Goal: Information Seeking & Learning: Find specific fact

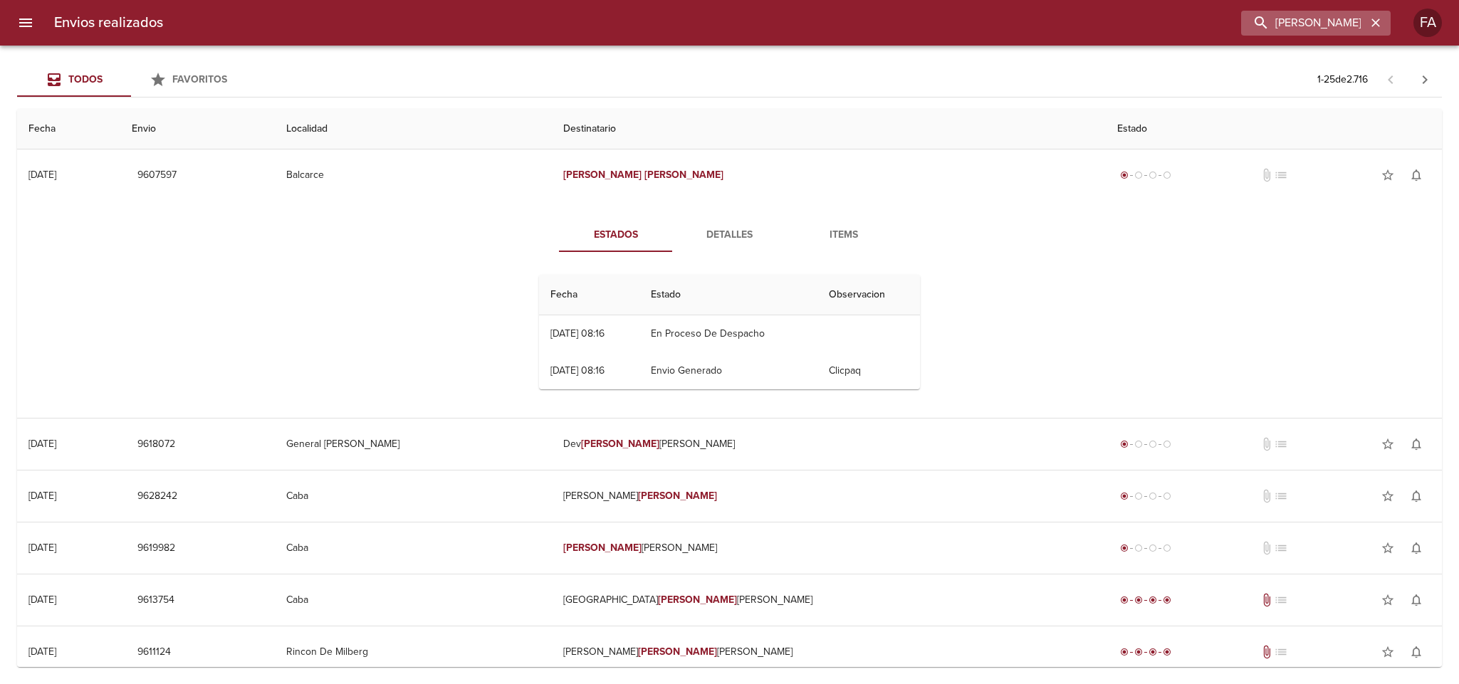
click at [1376, 26] on icon "button" at bounding box center [1376, 23] width 14 height 14
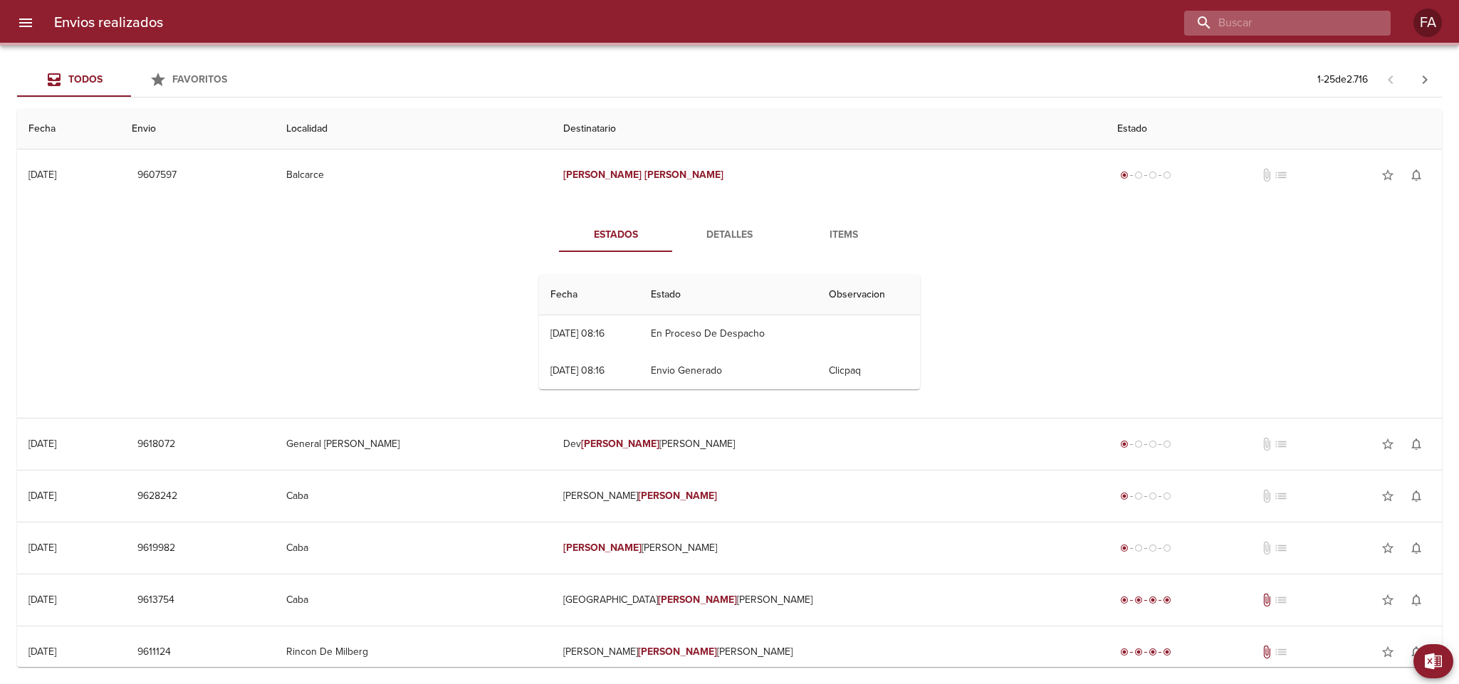
click at [1363, 26] on input "buscar" at bounding box center [1275, 23] width 182 height 25
paste input "[PERSON_NAME]"
type input "[PERSON_NAME]"
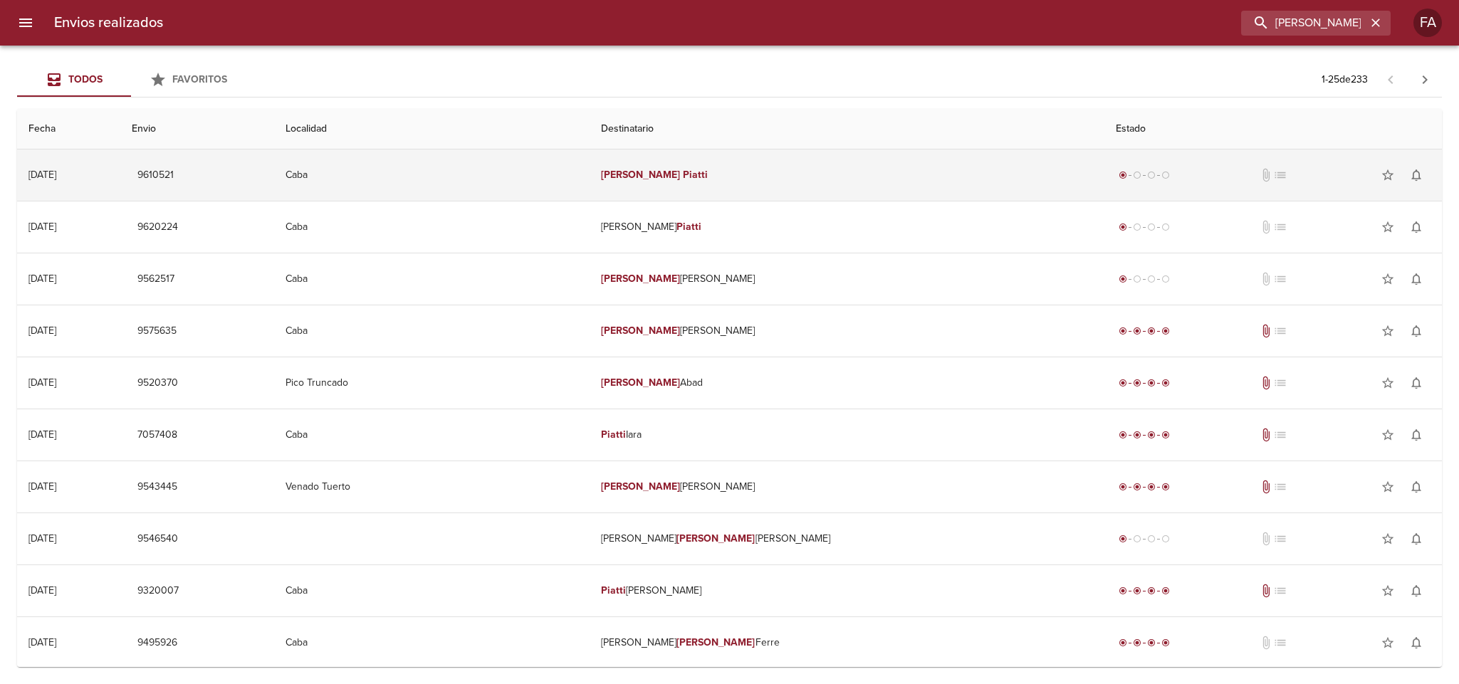
click at [558, 170] on td "Caba" at bounding box center [432, 175] width 316 height 51
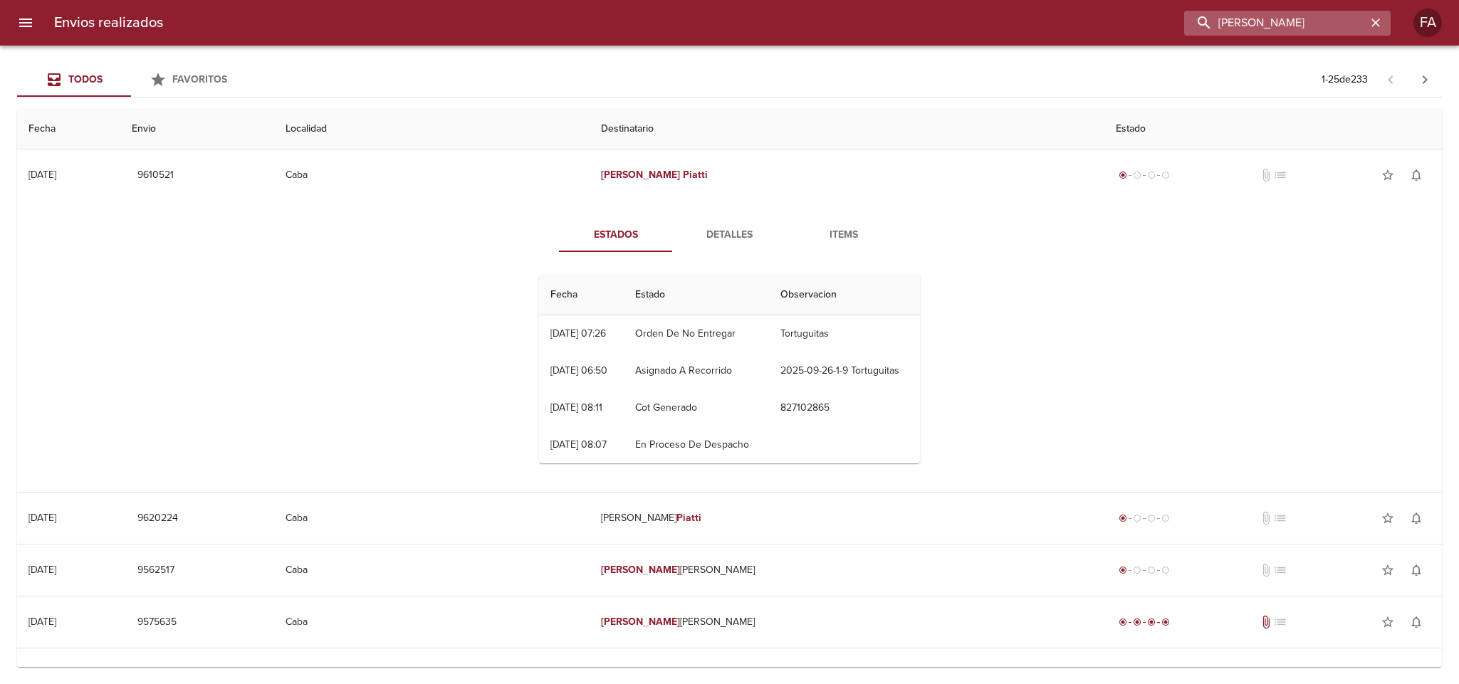
click at [1349, 28] on input "[PERSON_NAME]" at bounding box center [1275, 23] width 182 height 25
click at [1350, 26] on input "[PERSON_NAME]" at bounding box center [1275, 23] width 182 height 25
click at [592, 97] on hr at bounding box center [729, 97] width 1425 height 1
click at [595, 86] on div "Todos Favoritos 1 - 25 de 233" at bounding box center [729, 80] width 1425 height 34
click at [600, 73] on div "Todos Favoritos 1 - 25 de 233" at bounding box center [729, 80] width 1425 height 34
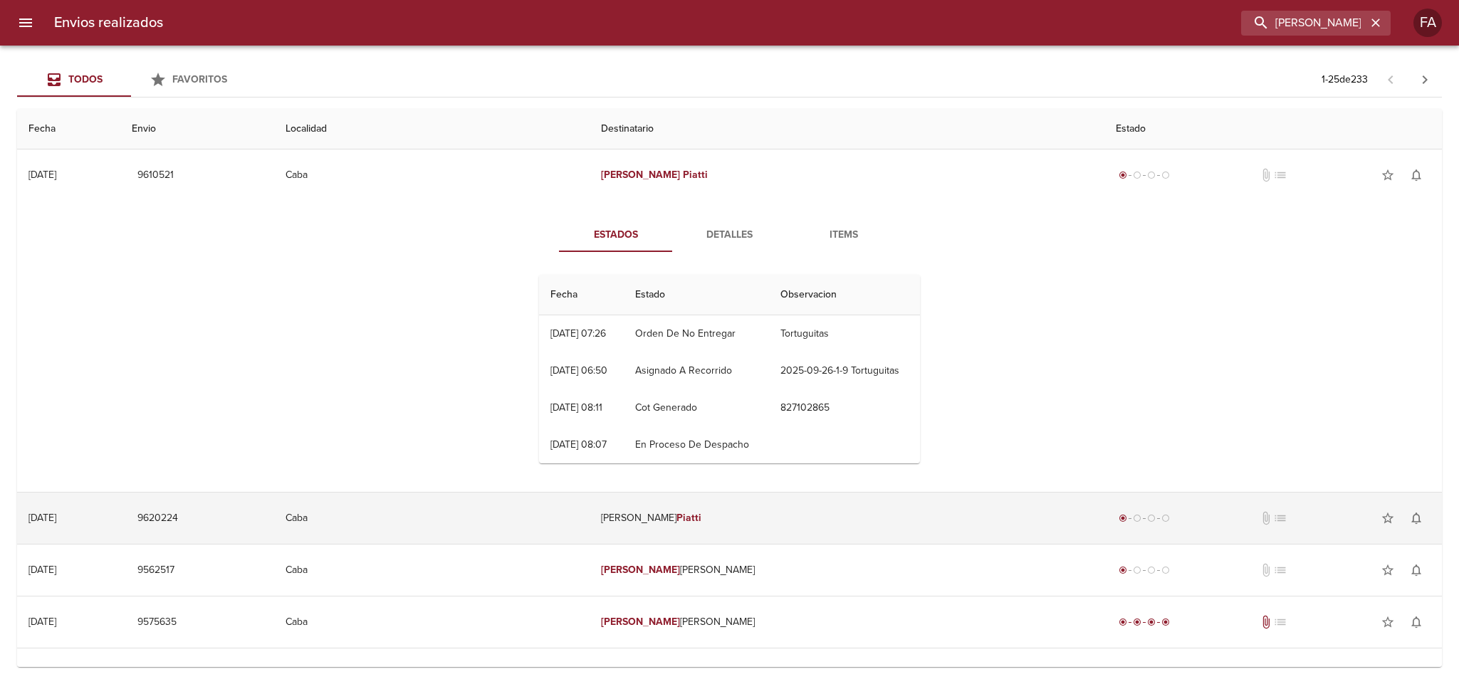
click at [567, 544] on td "Caba" at bounding box center [432, 518] width 316 height 51
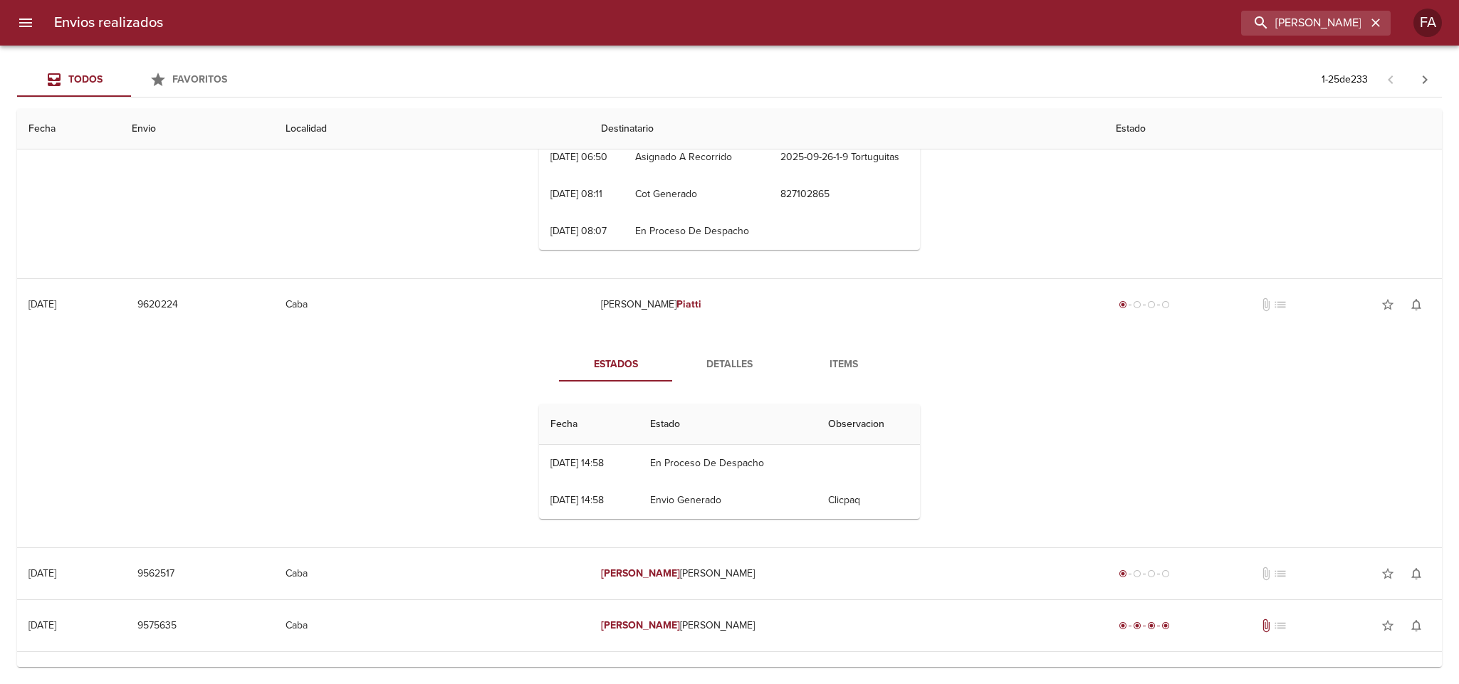
scroll to position [321, 0]
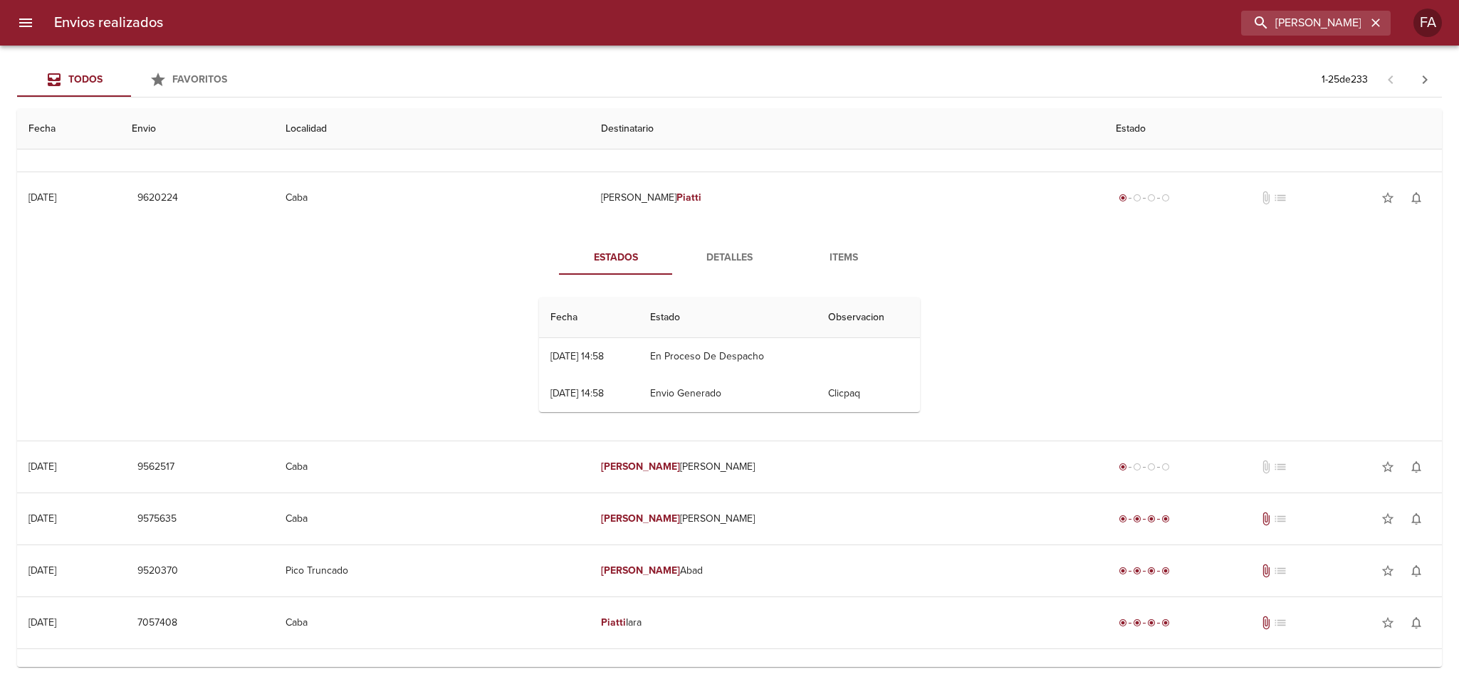
click at [731, 267] on span "Detalles" at bounding box center [730, 258] width 97 height 18
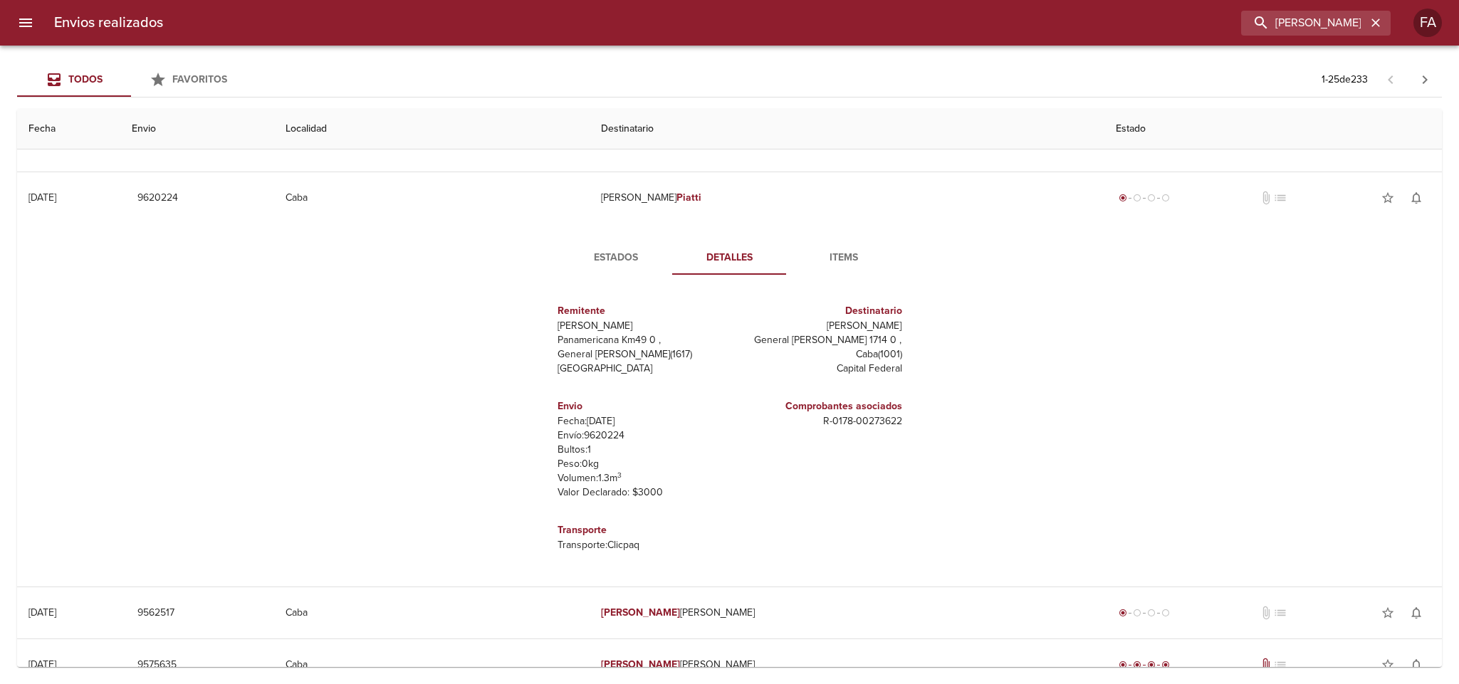
click at [843, 267] on span "Items" at bounding box center [844, 258] width 97 height 18
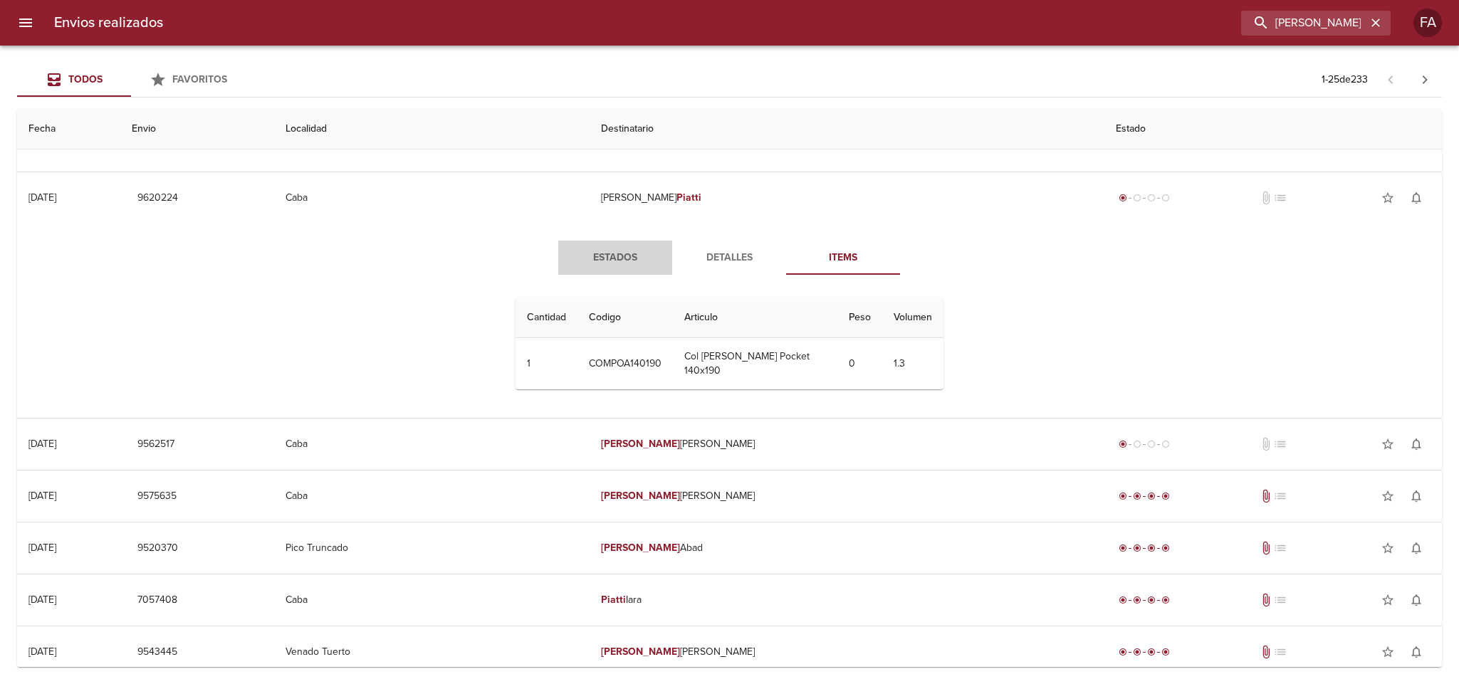
click at [612, 267] on span "Estados" at bounding box center [615, 258] width 97 height 18
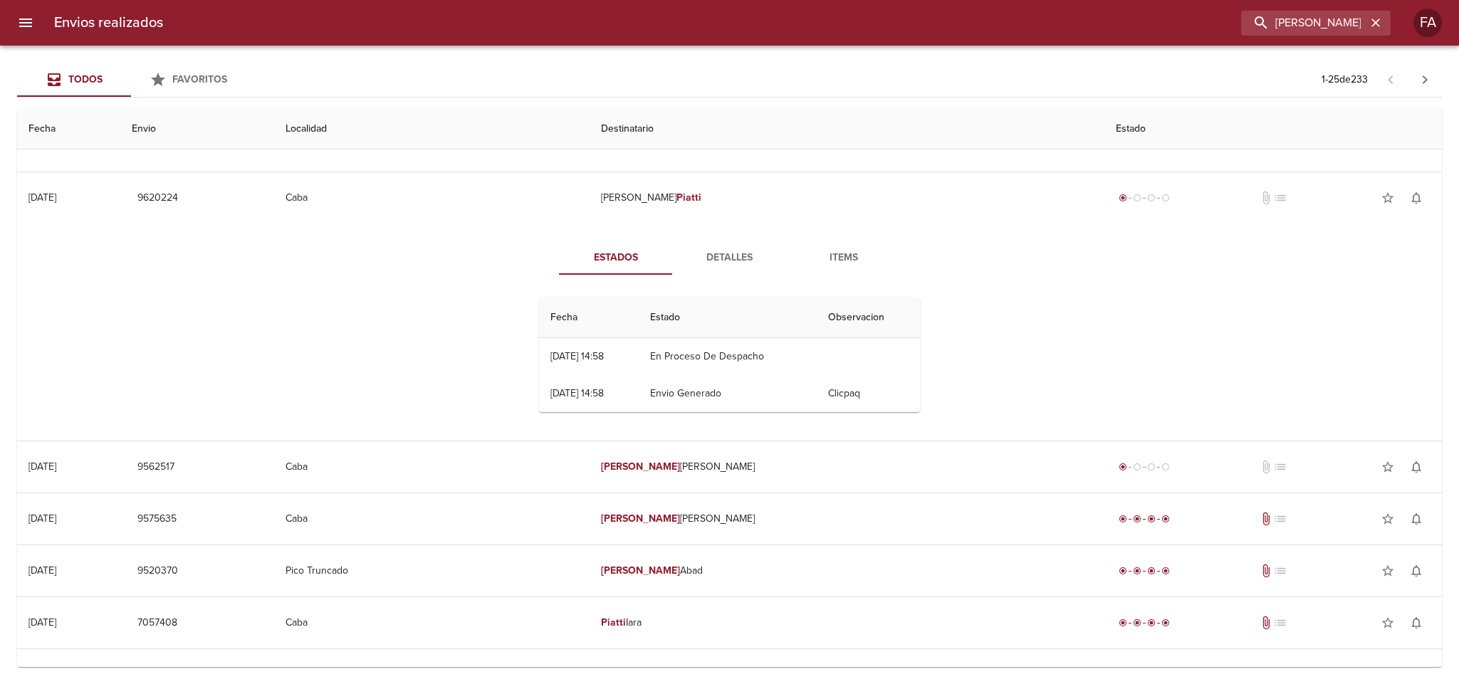
click at [718, 267] on span "Detalles" at bounding box center [730, 258] width 97 height 18
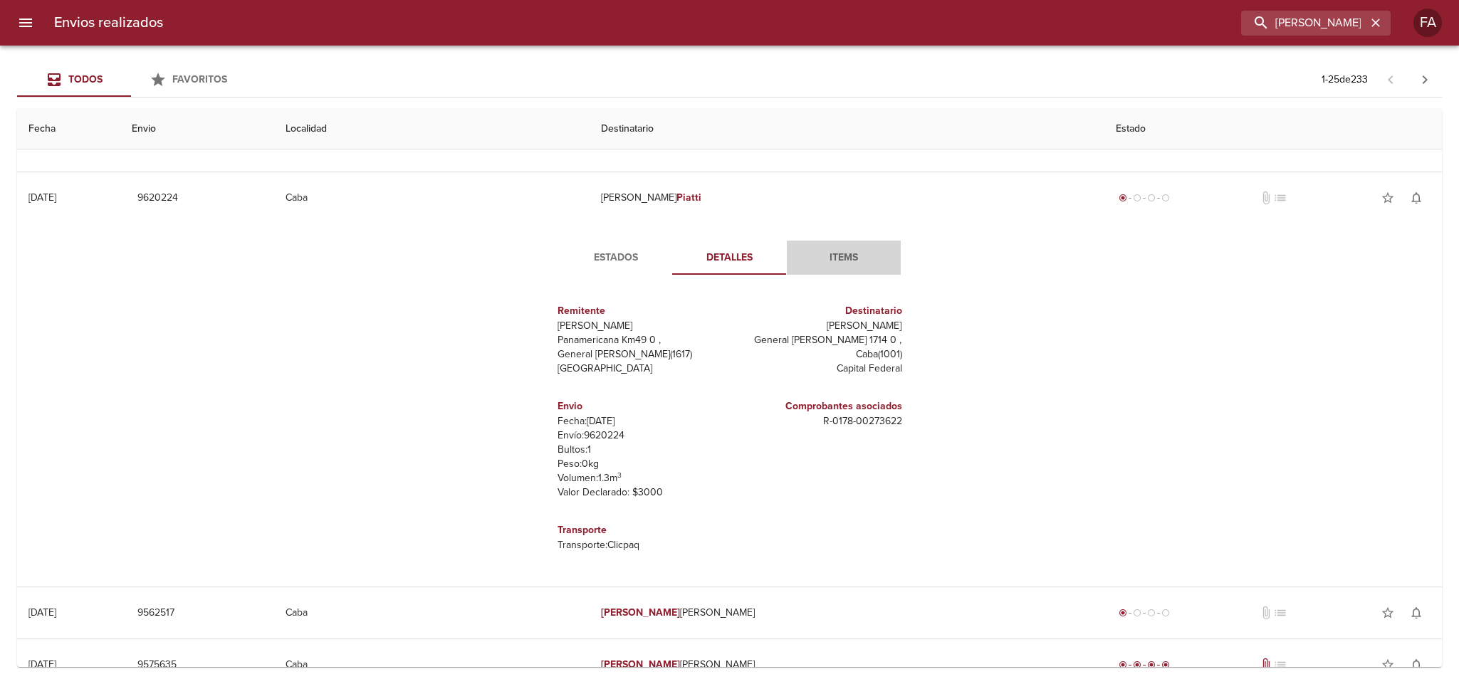
click at [844, 267] on span "Items" at bounding box center [844, 258] width 97 height 18
